Goal: Information Seeking & Learning: Check status

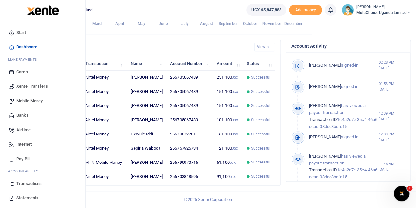
click at [32, 183] on span "Transactions" at bounding box center [28, 183] width 25 height 7
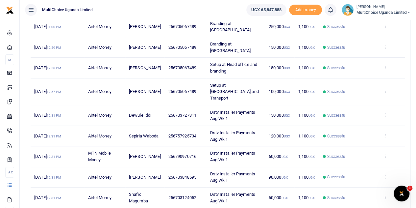
scroll to position [157, 0]
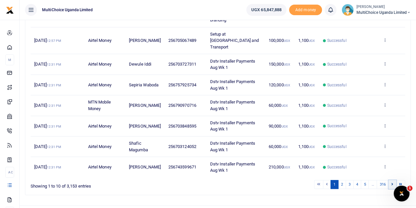
click at [394, 180] on link at bounding box center [393, 184] width 8 height 9
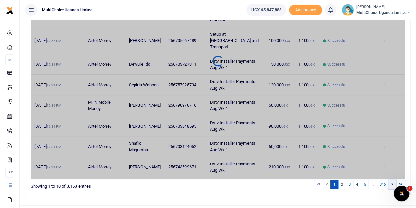
click at [394, 180] on link at bounding box center [393, 184] width 8 height 9
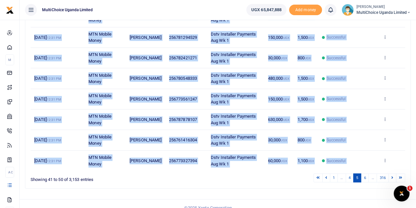
click at [394, 170] on div "Date Transaction Name Account Number Memo Amount Fees Status Action 26th Aug 20…" at bounding box center [218, 57] width 375 height 229
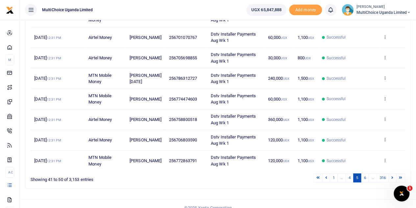
click at [394, 170] on td "View details Send again" at bounding box center [392, 160] width 26 height 20
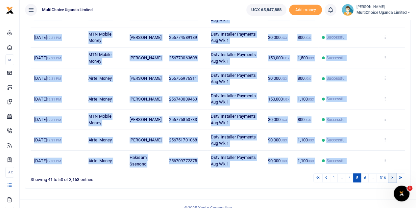
click at [395, 181] on link at bounding box center [393, 177] width 8 height 9
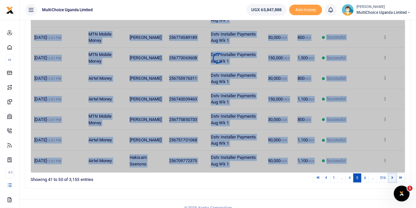
click at [395, 181] on link at bounding box center [393, 177] width 8 height 9
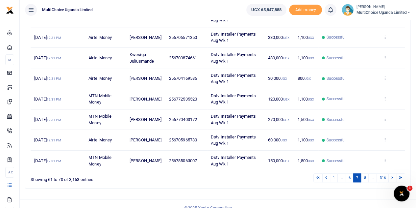
click at [395, 181] on div "Search: Date Transaction Name Account Number Memo Amount Fees Status Action 26t…" at bounding box center [217, 63] width 385 height 250
click at [395, 176] on link at bounding box center [393, 177] width 8 height 9
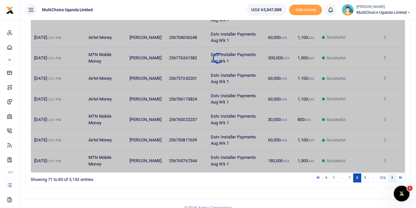
click at [395, 176] on link at bounding box center [393, 177] width 8 height 9
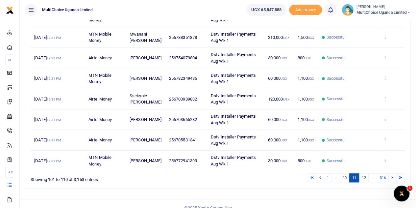
click at [395, 176] on link at bounding box center [393, 177] width 8 height 9
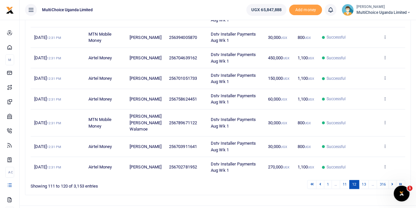
click at [395, 180] on link at bounding box center [393, 184] width 8 height 9
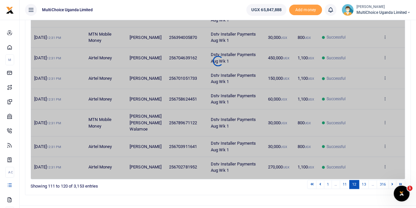
click at [395, 180] on link at bounding box center [393, 184] width 8 height 9
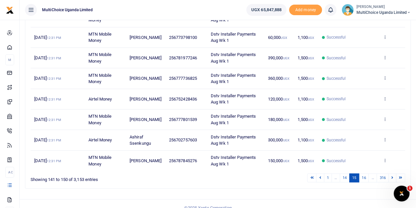
click at [395, 176] on link at bounding box center [393, 177] width 8 height 9
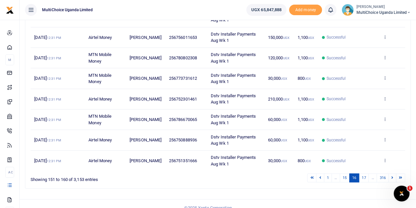
click at [395, 176] on link at bounding box center [393, 177] width 8 height 9
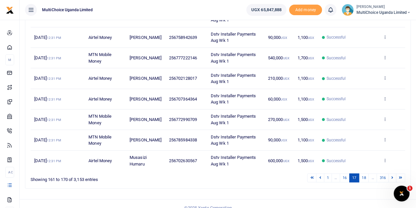
click at [395, 176] on link at bounding box center [393, 177] width 8 height 9
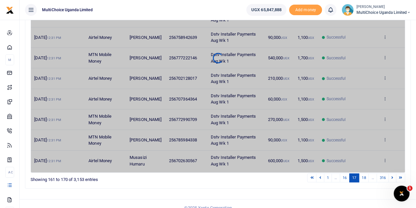
click at [395, 176] on link at bounding box center [393, 177] width 8 height 9
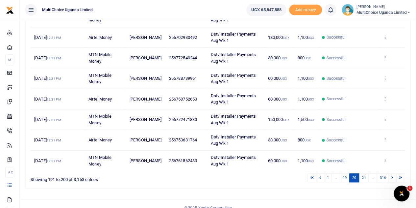
click at [395, 176] on div "Search: Date Transaction Name Account Number Memo Amount Fees Status Action 26t…" at bounding box center [218, 63] width 375 height 240
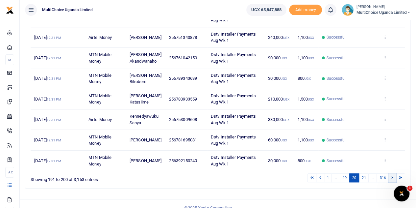
click at [395, 176] on link at bounding box center [393, 177] width 8 height 9
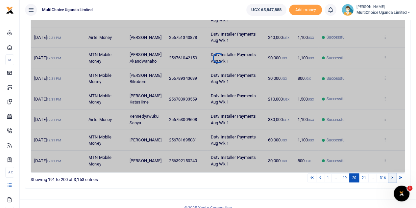
click at [395, 176] on link at bounding box center [393, 177] width 8 height 9
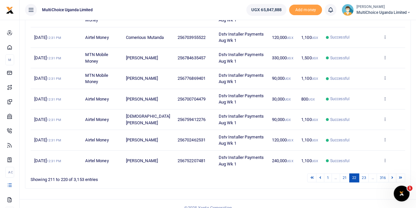
click at [395, 172] on div "Date Transaction Name Account Number Memo Amount Fees Status Action 26th Aug 20…" at bounding box center [218, 57] width 375 height 229
click at [394, 179] on link at bounding box center [393, 177] width 8 height 9
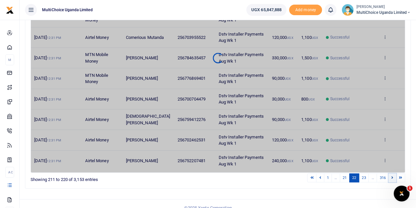
click at [394, 179] on link at bounding box center [393, 177] width 8 height 9
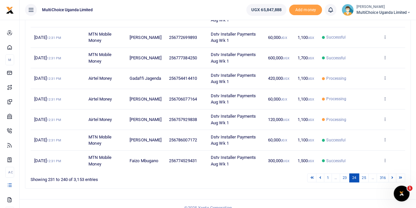
click at [296, 189] on div "Search: Date Transaction Name Account Number Memo Amount Fees Status Action 26t…" at bounding box center [217, 65] width 391 height 256
click at [392, 177] on icon at bounding box center [393, 177] width 2 height 4
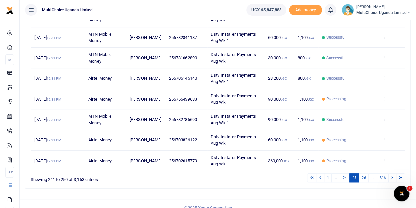
click at [392, 177] on icon at bounding box center [393, 177] width 2 height 4
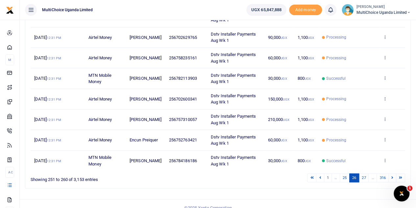
click at [392, 177] on icon at bounding box center [393, 177] width 2 height 4
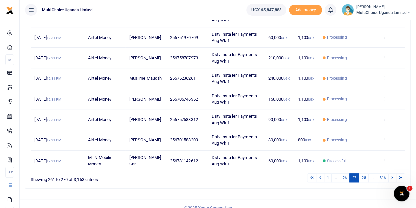
click at [392, 177] on icon at bounding box center [393, 177] width 2 height 4
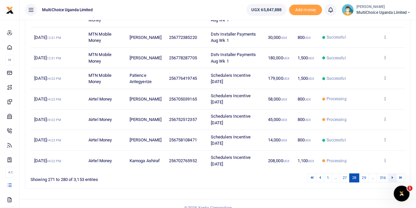
click at [392, 177] on icon at bounding box center [393, 177] width 2 height 4
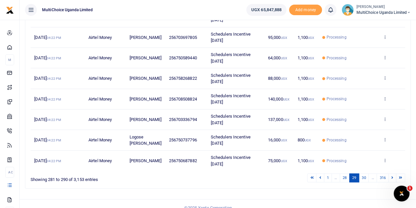
click at [392, 177] on icon at bounding box center [393, 177] width 2 height 4
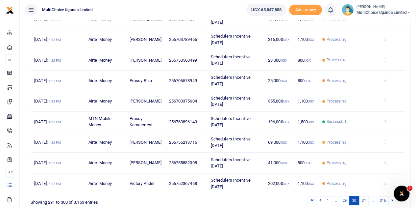
scroll to position [164, 0]
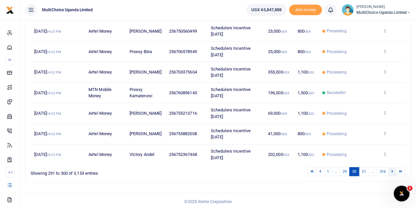
click at [392, 169] on link at bounding box center [393, 171] width 8 height 9
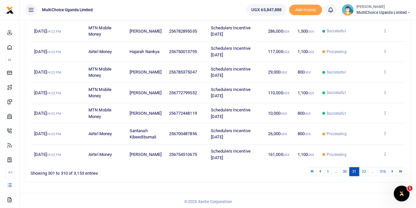
click at [392, 169] on link at bounding box center [393, 171] width 8 height 9
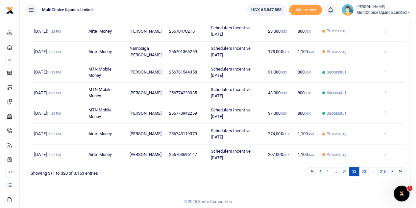
click at [392, 169] on link at bounding box center [393, 171] width 8 height 9
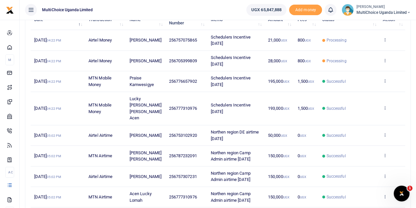
scroll to position [32, 0]
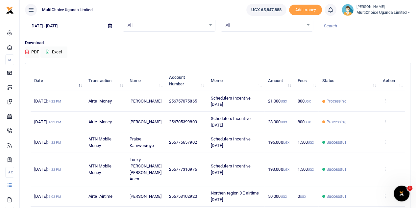
click at [113, 27] on span at bounding box center [110, 25] width 15 height 11
click at [111, 25] on icon at bounding box center [110, 26] width 4 height 4
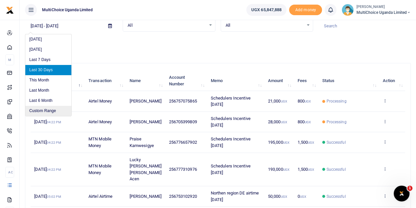
click at [46, 112] on li "Custom Range" at bounding box center [48, 111] width 46 height 10
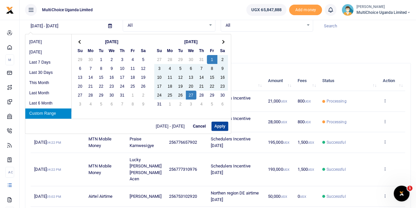
click at [222, 127] on button "Apply" at bounding box center [220, 125] width 17 height 9
type input "08/01/2025 - 08/27/2025"
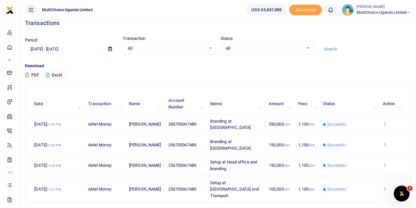
scroll to position [0, 0]
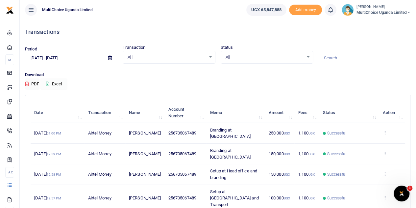
click at [47, 82] on icon at bounding box center [47, 84] width 3 height 4
